Goal: Transaction & Acquisition: Purchase product/service

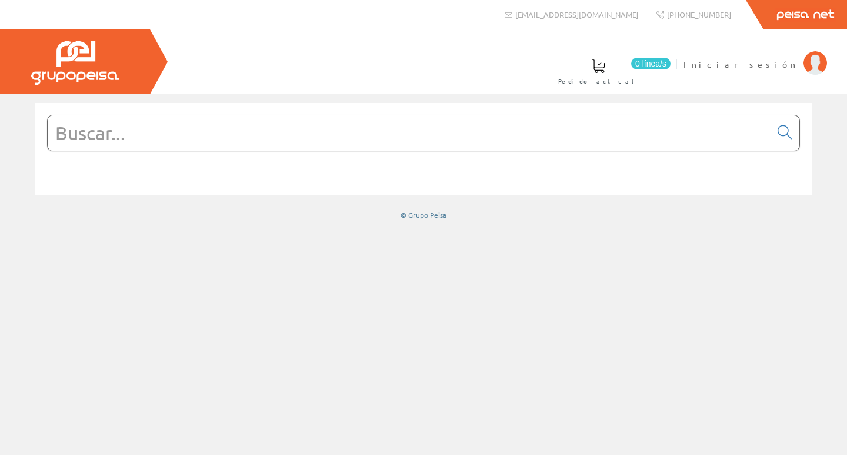
click at [241, 140] on input "text" at bounding box center [409, 132] width 723 height 35
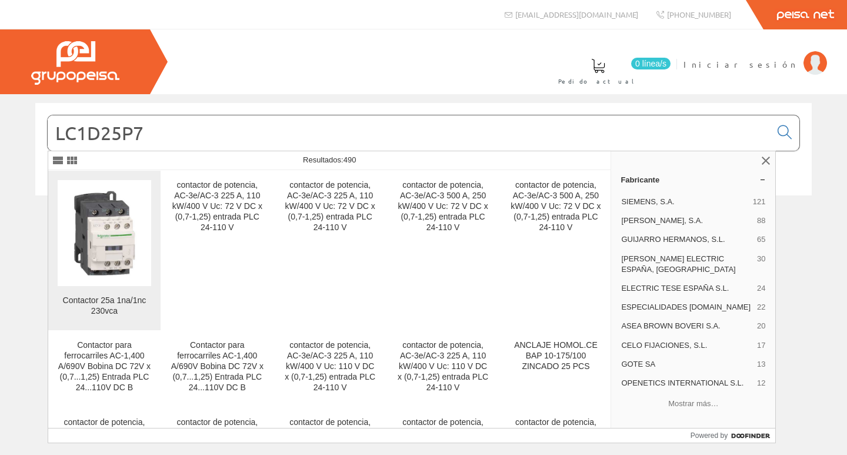
type input "LC1D25P7"
click at [124, 211] on img at bounding box center [105, 234] width 94 height 94
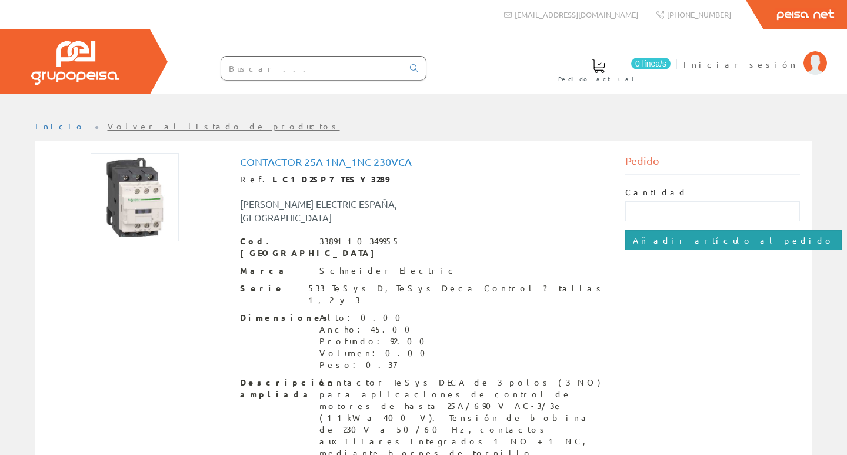
click at [683, 242] on input "Añadir artículo al pedido" at bounding box center [733, 240] width 217 height 20
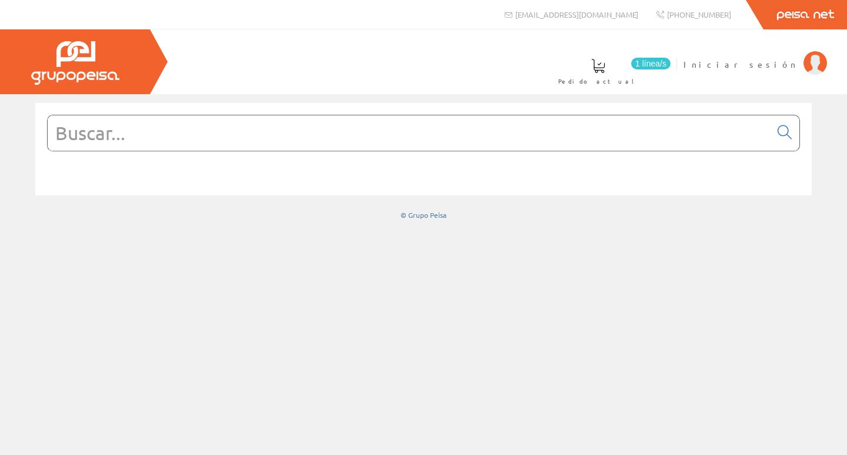
click at [282, 131] on input "text" at bounding box center [409, 132] width 723 height 35
paste input "LC1D25P7"
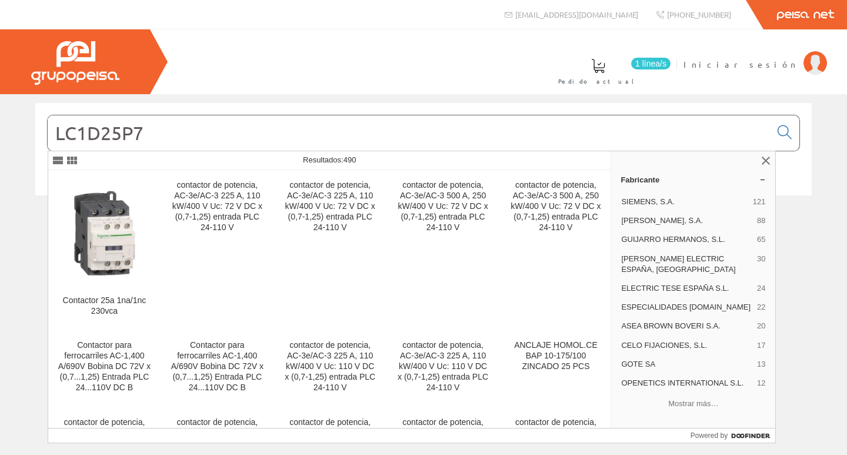
type input "LC1D25P7"
click at [171, 169] on div "Resultados: 490" at bounding box center [329, 160] width 563 height 19
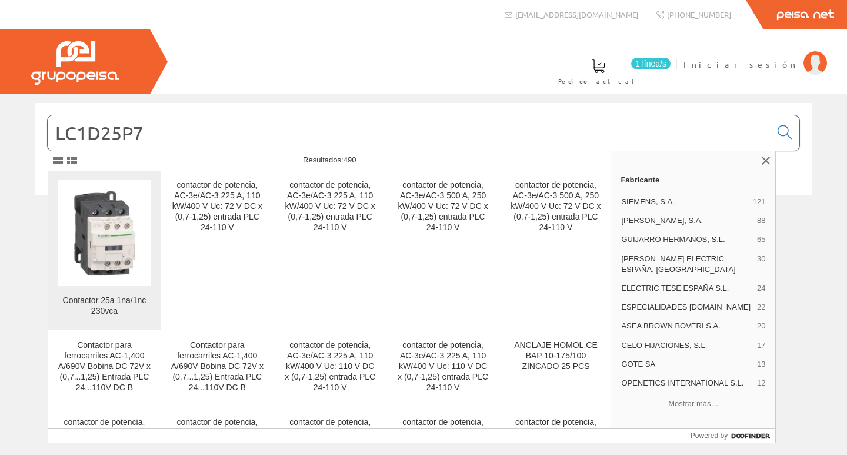
click at [108, 231] on img at bounding box center [105, 234] width 94 height 94
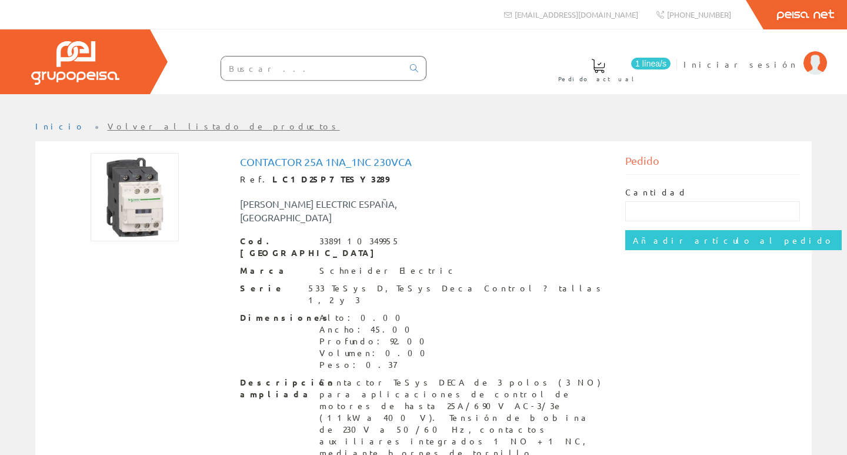
click at [605, 70] on span at bounding box center [598, 66] width 14 height 14
